Goal: Find contact information: Find contact information

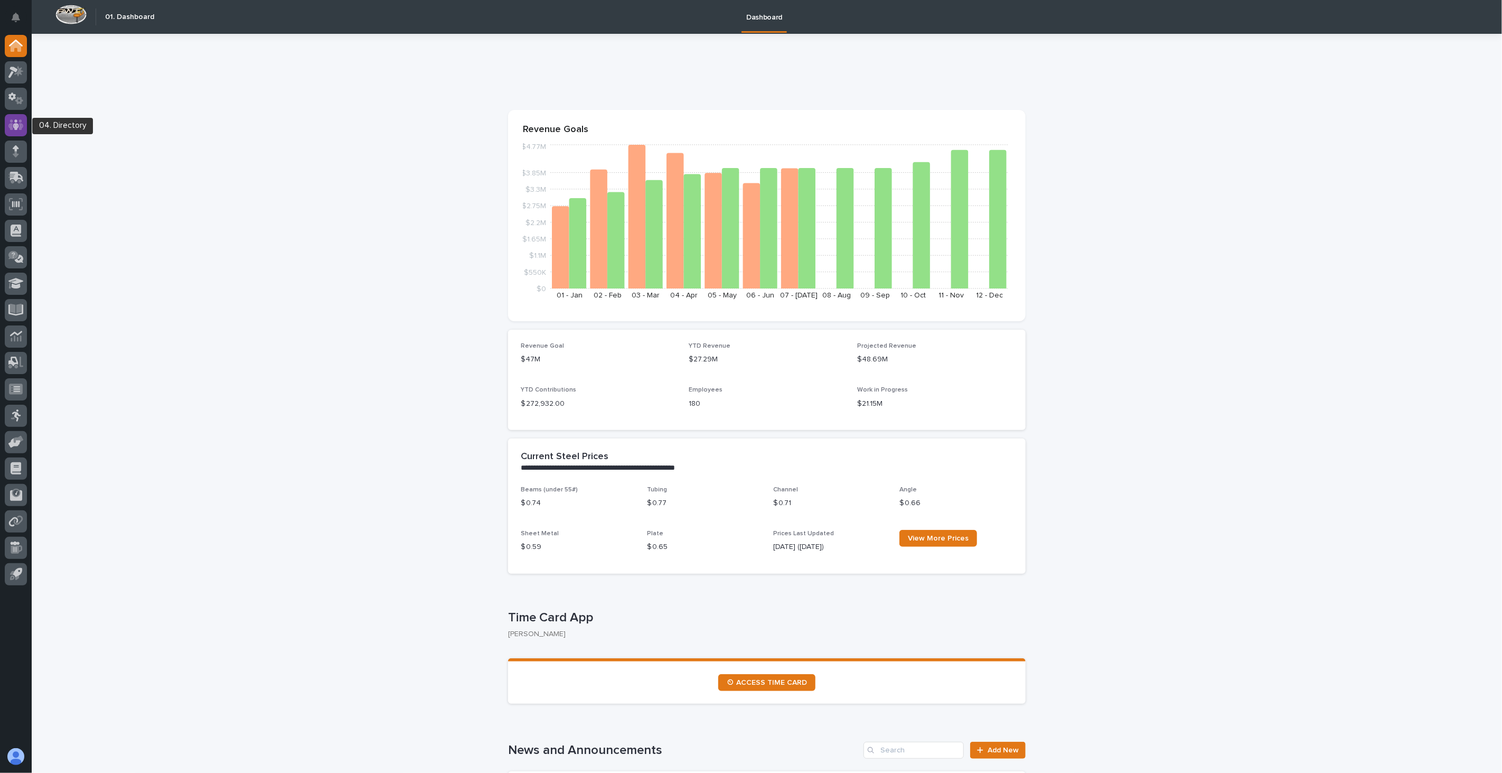
click at [16, 124] on icon at bounding box center [16, 124] width 6 height 11
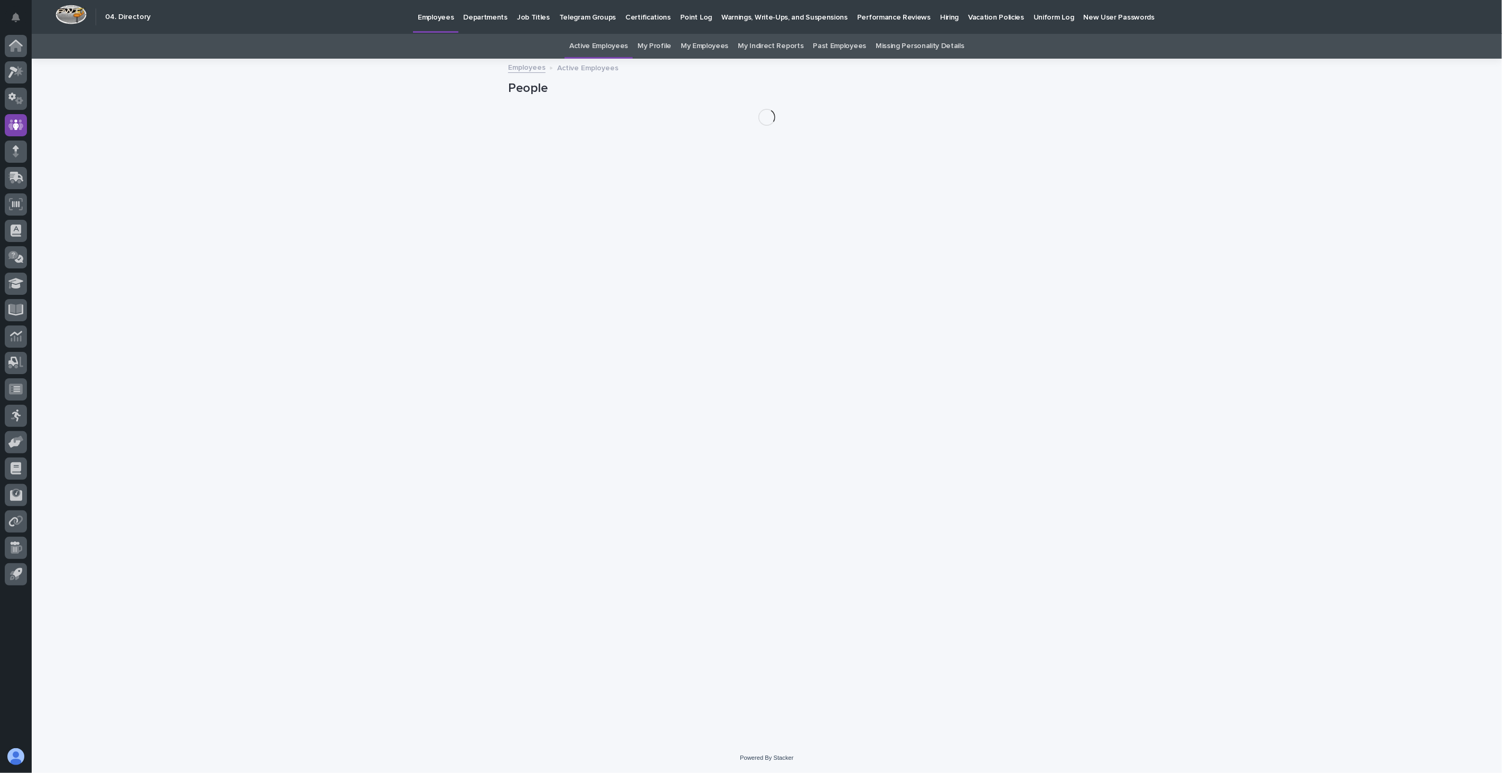
click at [940, 17] on p "Hiring" at bounding box center [949, 11] width 18 height 22
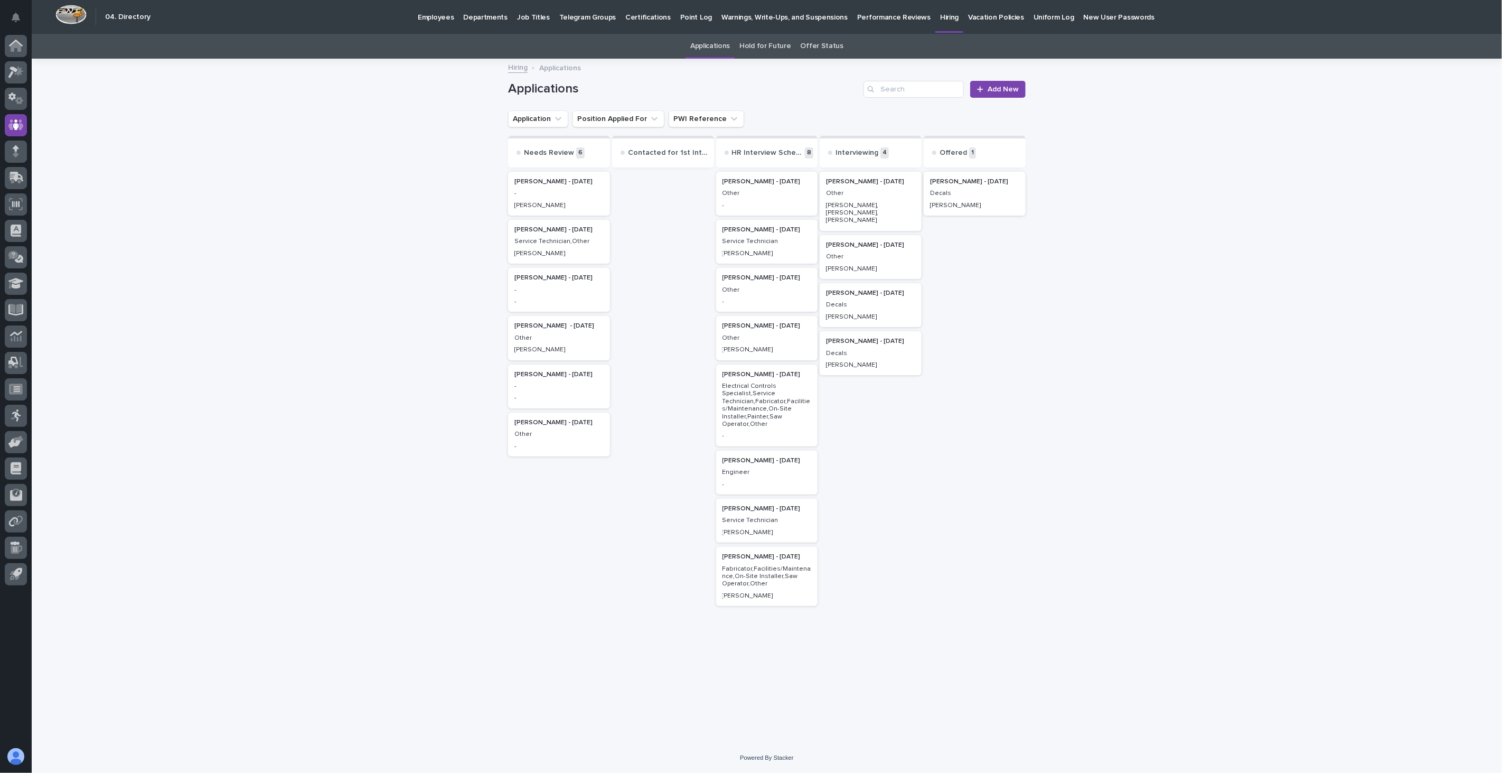
click at [978, 202] on p "[PERSON_NAME]" at bounding box center [974, 205] width 89 height 7
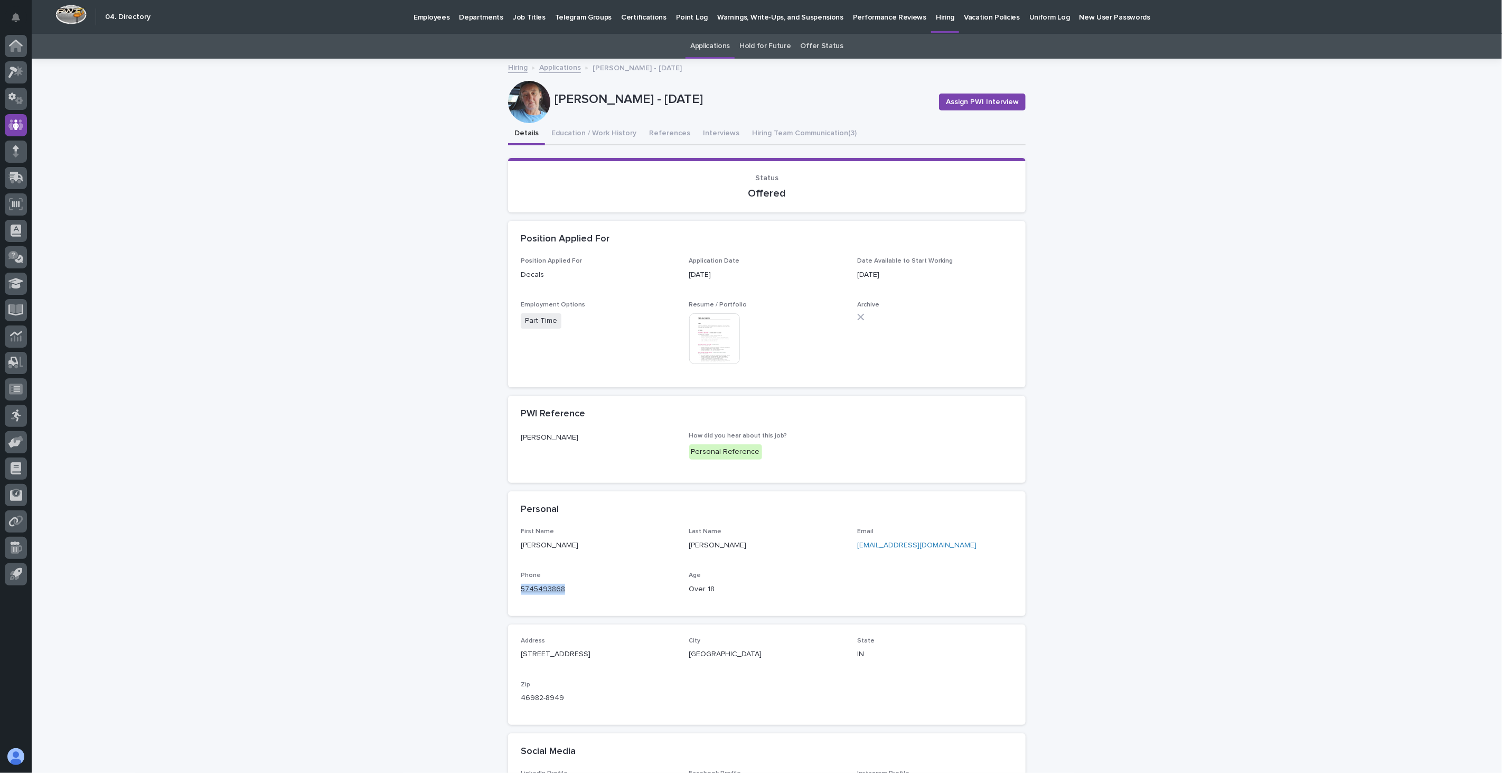
drag, startPoint x: 567, startPoint y: 590, endPoint x: 516, endPoint y: 589, distance: 50.7
click at [521, 589] on p "5745493868" at bounding box center [599, 588] width 156 height 11
copy link "5745493868"
drag, startPoint x: 952, startPoint y: 542, endPoint x: 848, endPoint y: 547, distance: 104.2
click at [848, 547] on div "First Name [PERSON_NAME] Last Name [PERSON_NAME] Email [EMAIL_ADDRESS][DOMAIN_N…" at bounding box center [767, 565] width 492 height 75
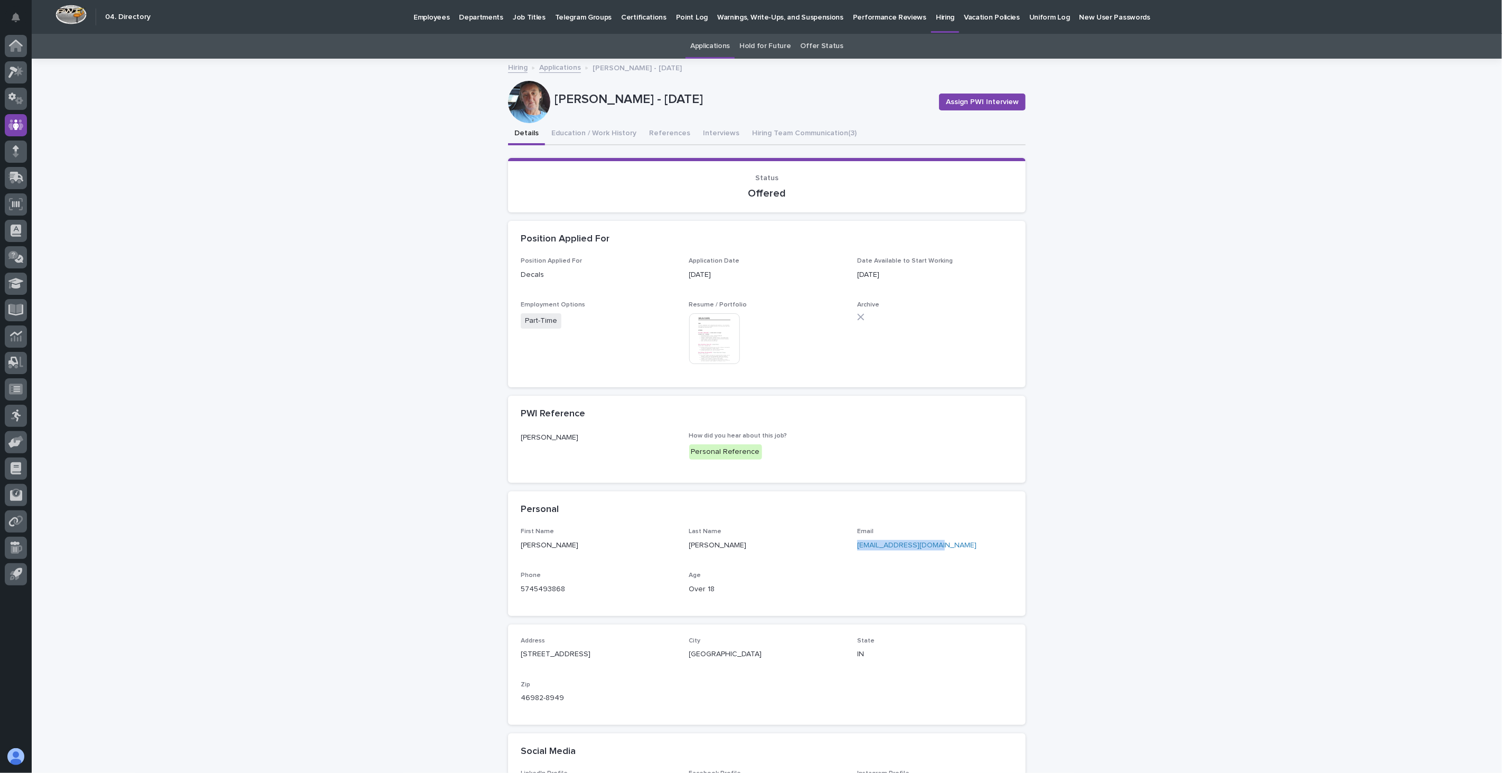
copy link "[EMAIL_ADDRESS][DOMAIN_NAME]"
